Goal: Transaction & Acquisition: Purchase product/service

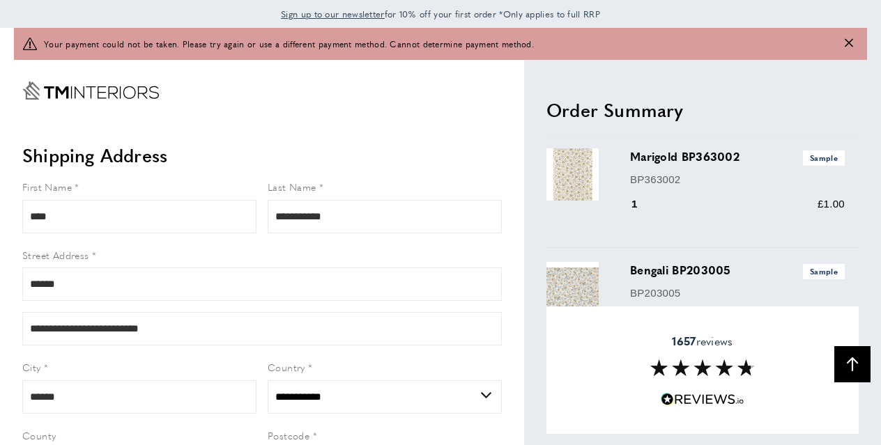
select select "**"
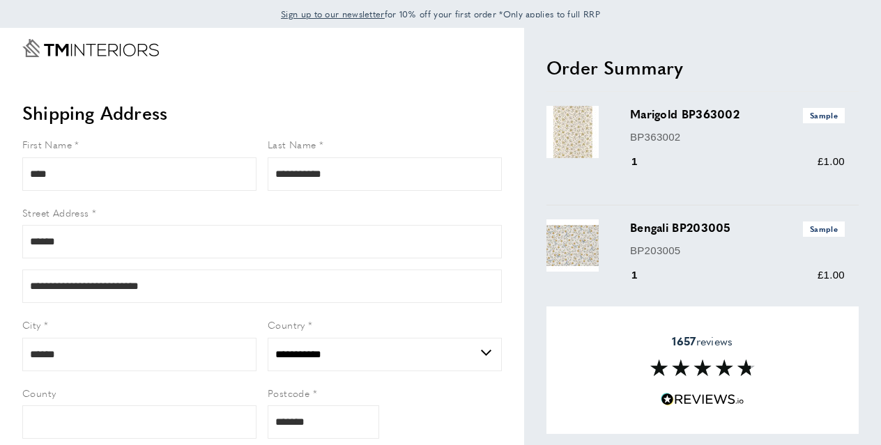
select select "**"
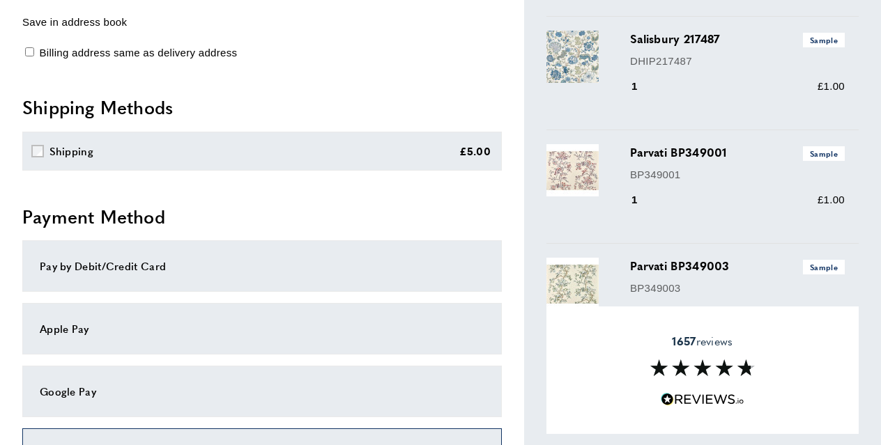
scroll to position [528, 0]
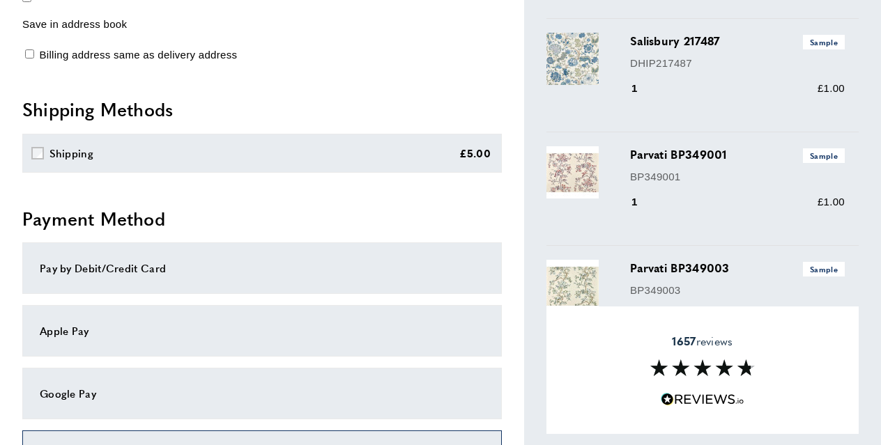
click at [167, 275] on div "Pay by Debit/Credit Card" at bounding box center [262, 268] width 445 height 17
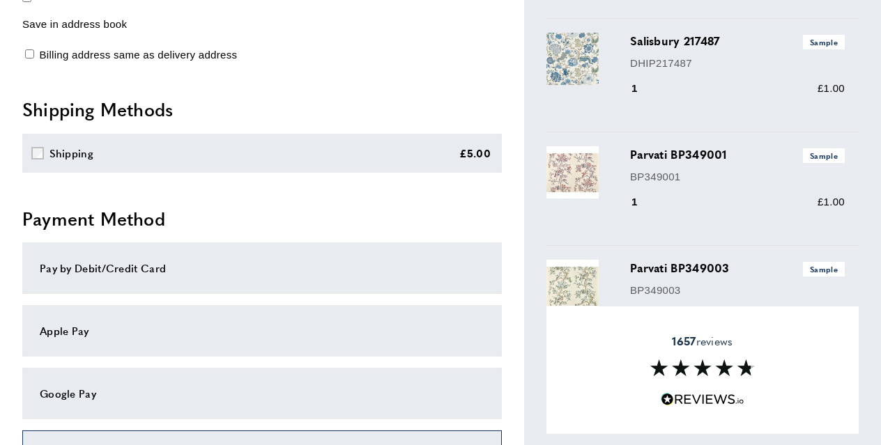
click at [139, 271] on div "Pay by Debit/Credit Card" at bounding box center [262, 268] width 445 height 17
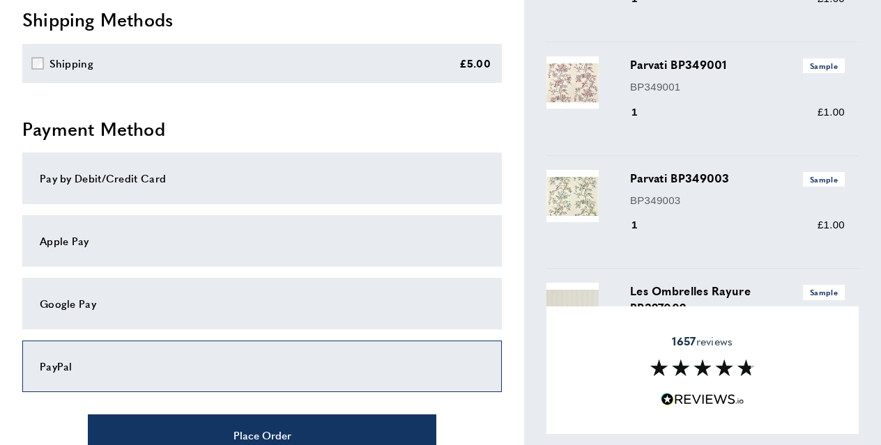
scroll to position [758, 0]
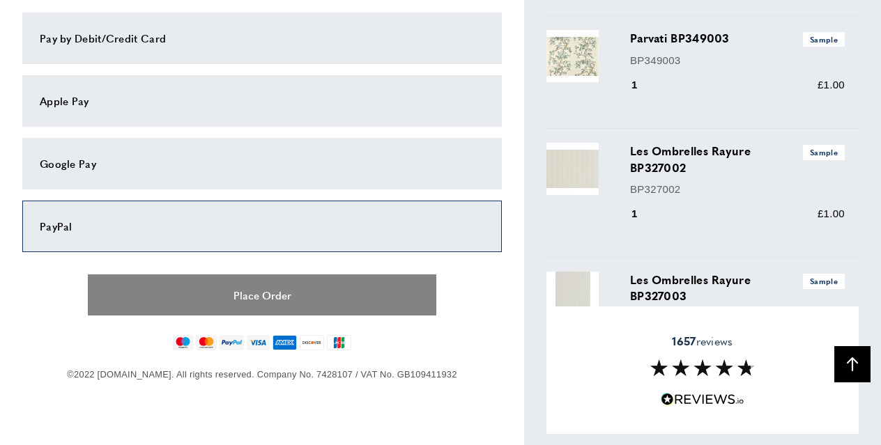
click at [213, 286] on button "Place Order" at bounding box center [262, 295] width 349 height 41
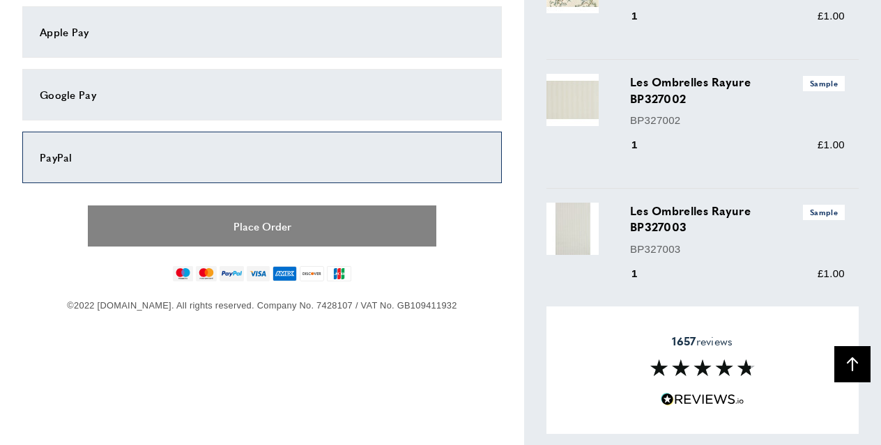
scroll to position [821, 0]
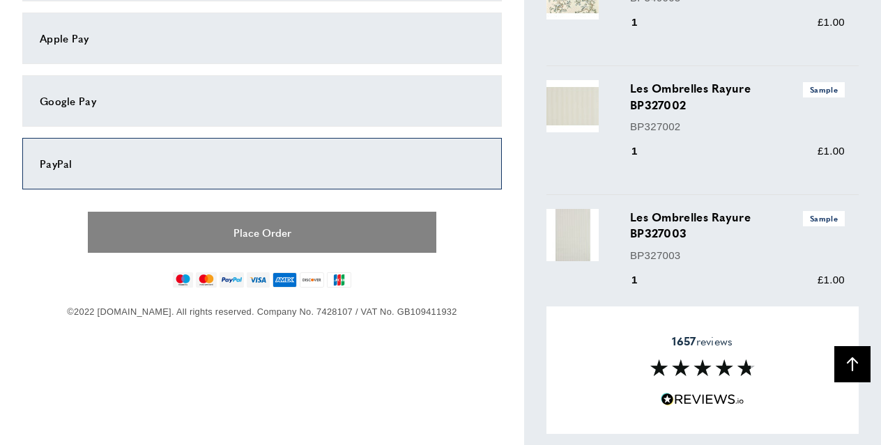
click at [252, 232] on button "Place Order" at bounding box center [262, 232] width 349 height 41
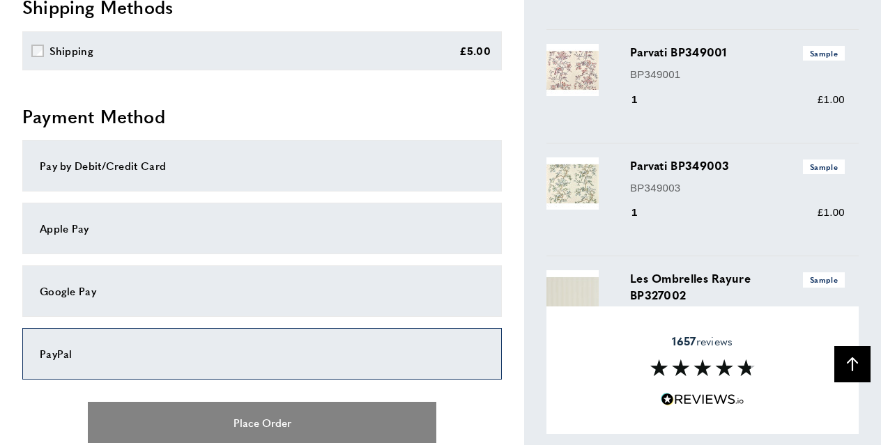
scroll to position [584, 0]
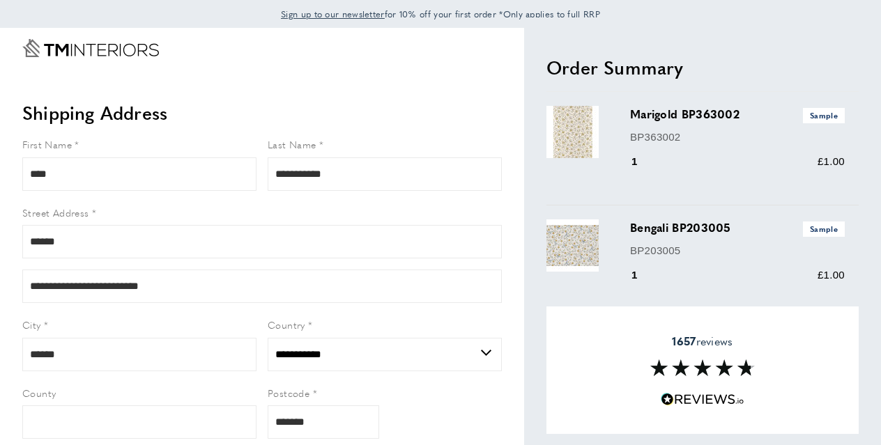
select select "**"
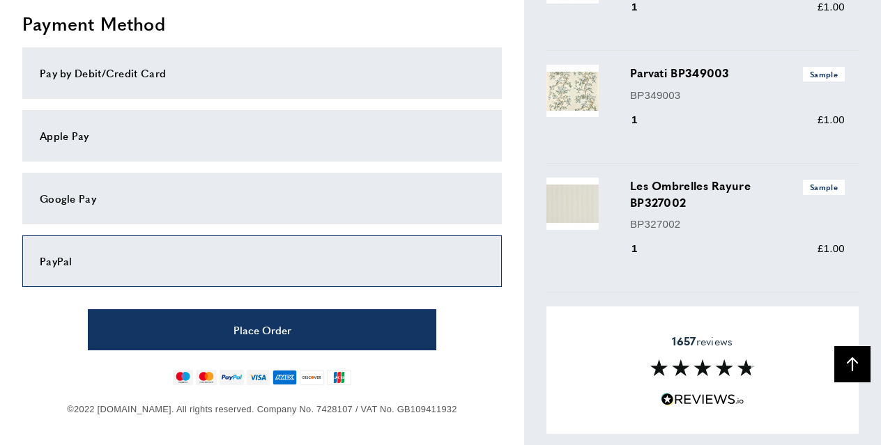
scroll to position [805, 0]
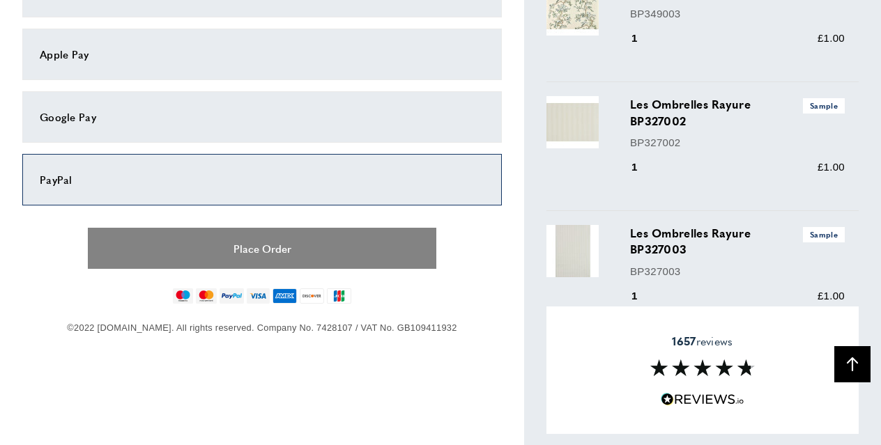
click at [189, 238] on button "Place Order" at bounding box center [262, 248] width 349 height 41
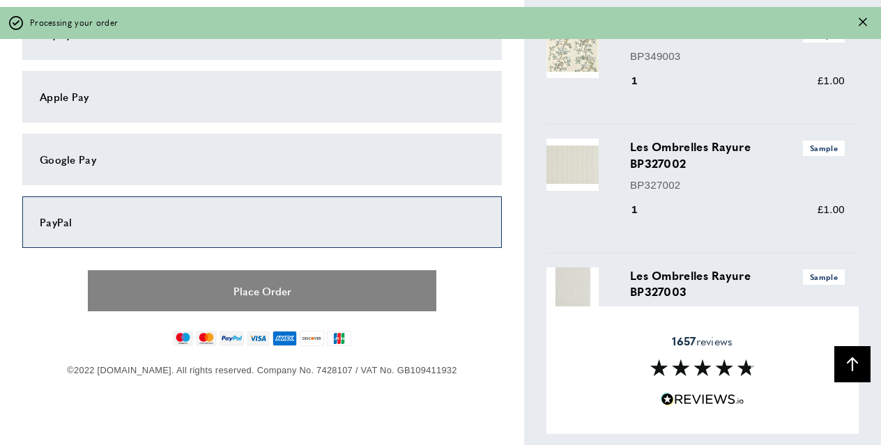
scroll to position [847, 0]
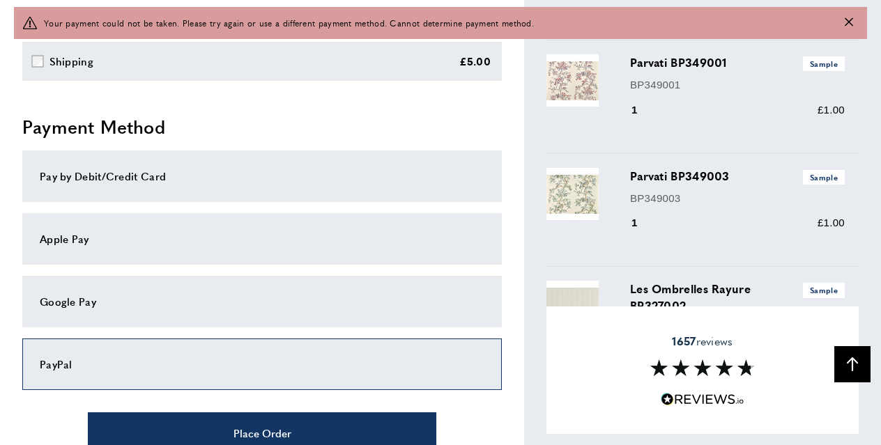
scroll to position [641, 0]
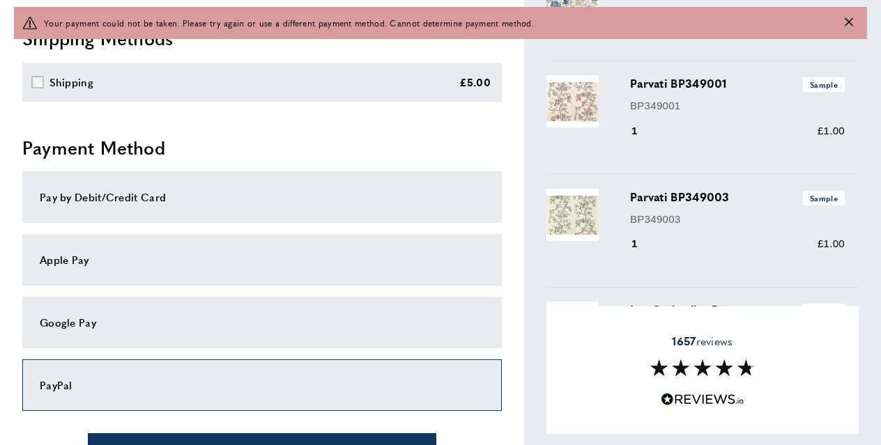
click at [143, 202] on div "Pay by Debit/Credit Card" at bounding box center [262, 197] width 445 height 17
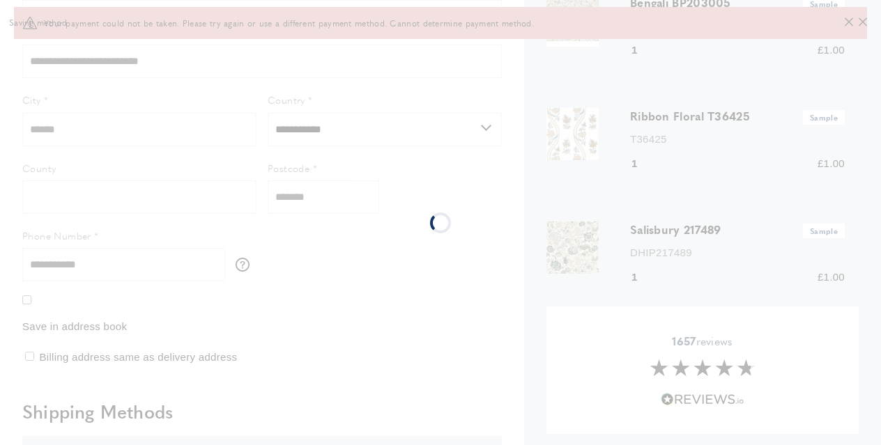
scroll to position [0, 0]
